Goal: Information Seeking & Learning: Learn about a topic

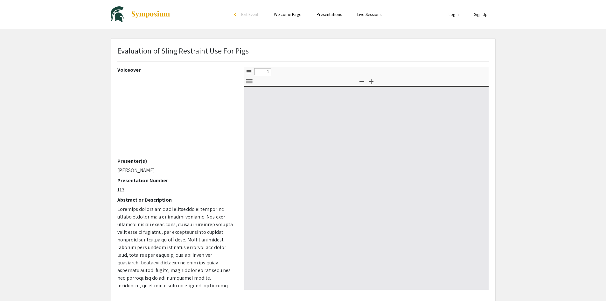
select select "custom"
type input "0"
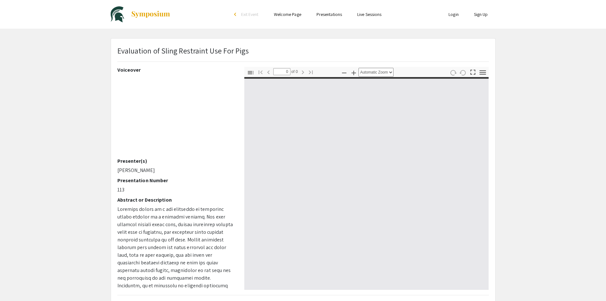
select select "custom"
type input "1"
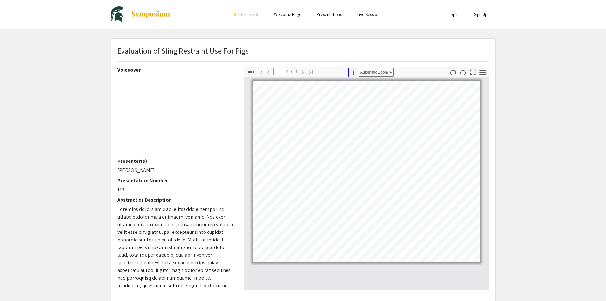
click at [353, 73] on icon "button" at bounding box center [354, 73] width 4 height 4
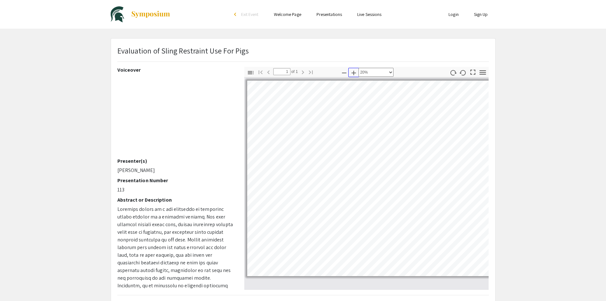
click at [353, 73] on icon "button" at bounding box center [354, 73] width 4 height 4
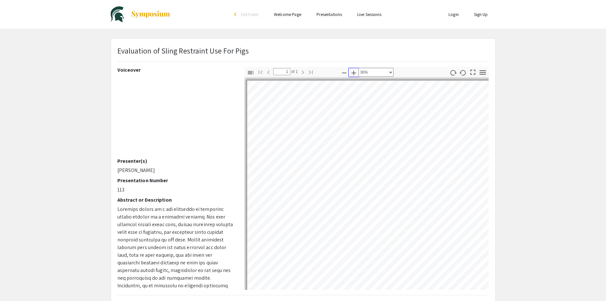
click at [353, 73] on icon "button" at bounding box center [354, 73] width 4 height 4
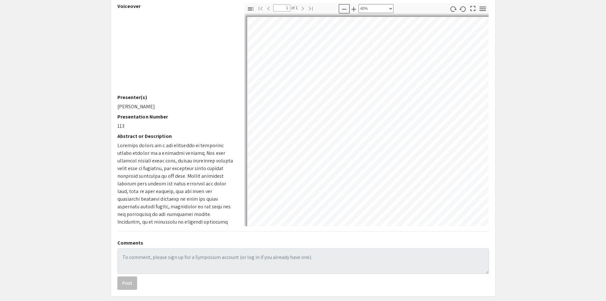
click at [343, 10] on icon "button" at bounding box center [344, 9] width 8 height 8
select select "custom"
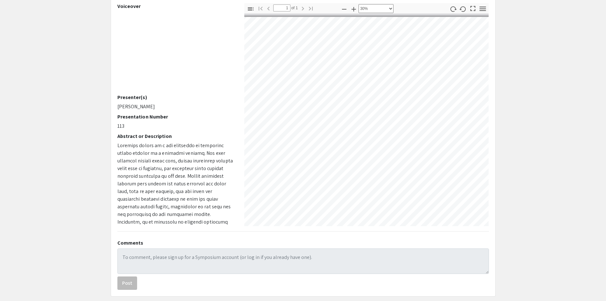
scroll to position [0, 122]
